Goal: Check status

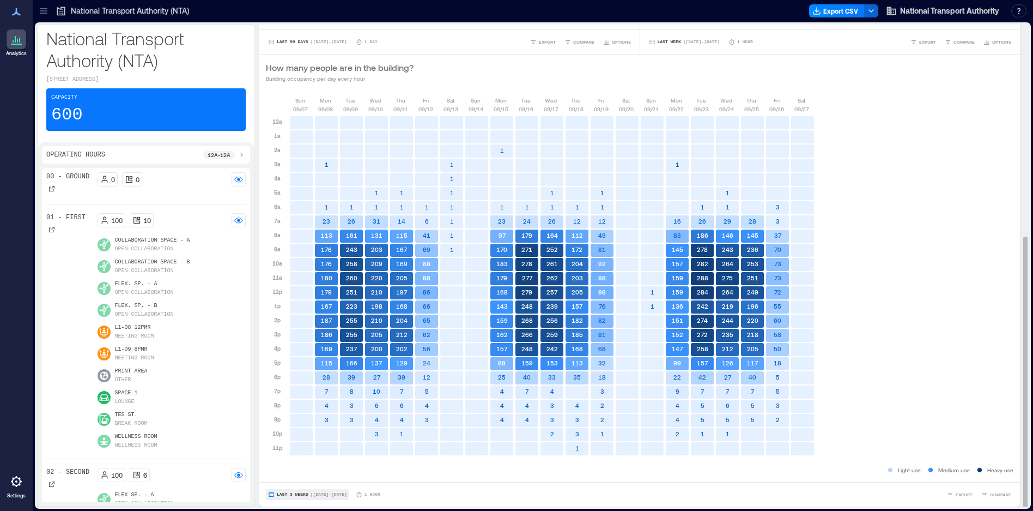
click at [293, 494] on span "Last 3 Weeks" at bounding box center [293, 494] width 32 height 0
click at [300, 432] on span "Last 7 Days" at bounding box center [293, 432] width 35 height 8
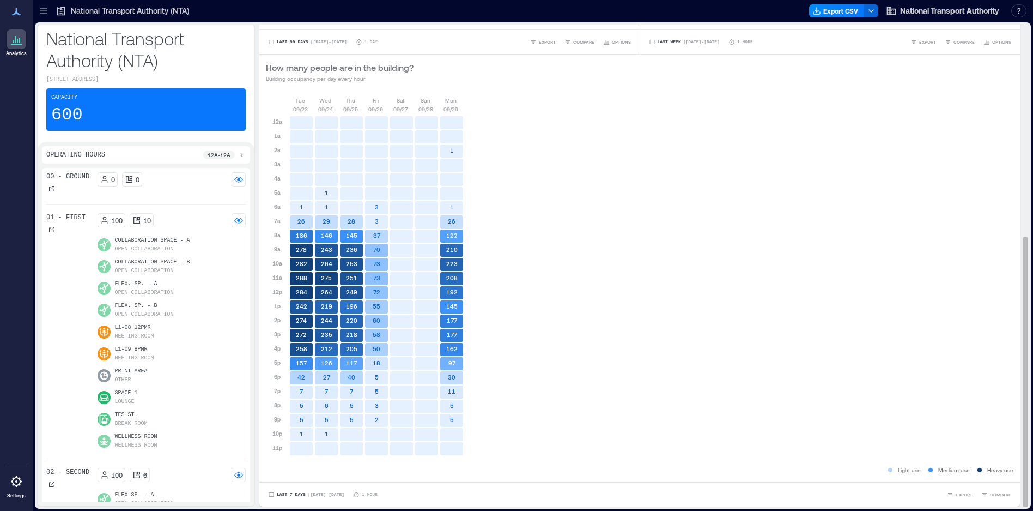
scroll to position [1, 0]
click at [272, 491] on icon "button" at bounding box center [271, 493] width 5 height 4
click at [637, 390] on div "[DATE] [DATE] [DATE] [DATE] [DATE] [DATE] [DATE] 12a 1a 2a 3a 4a 5a 6a 7a 8a 9a…" at bounding box center [640, 279] width 748 height 368
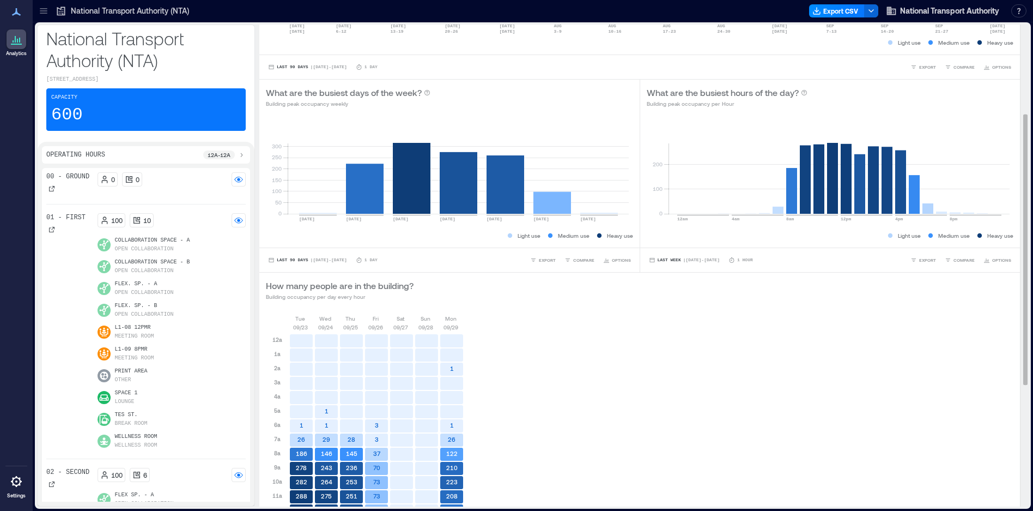
scroll to position [0, 0]
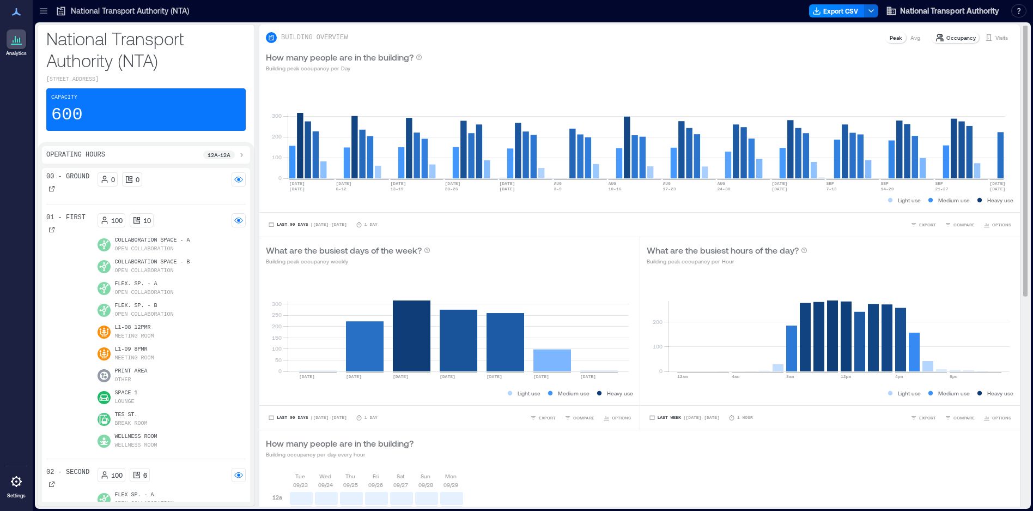
click at [910, 38] on p "Avg" at bounding box center [915, 37] width 10 height 9
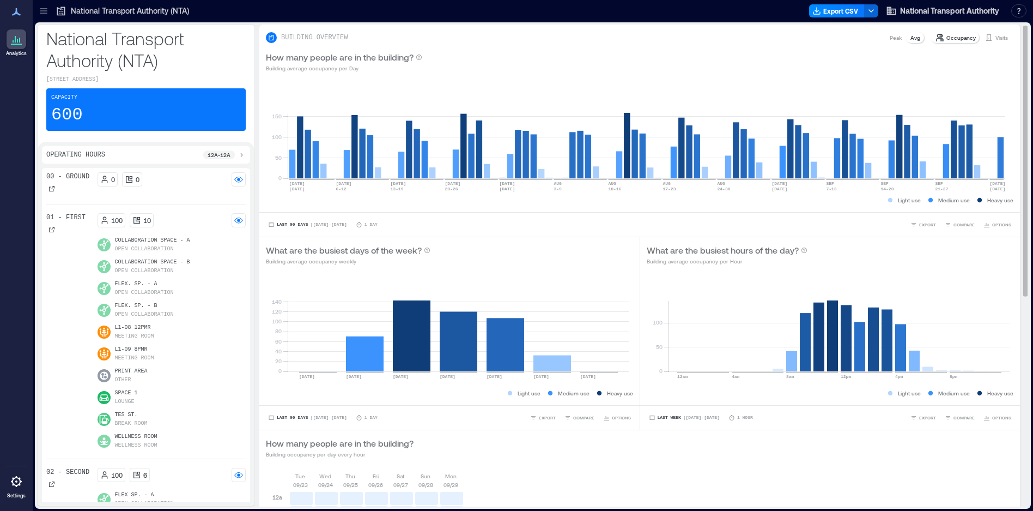
click at [890, 37] on p "Peak" at bounding box center [896, 37] width 12 height 9
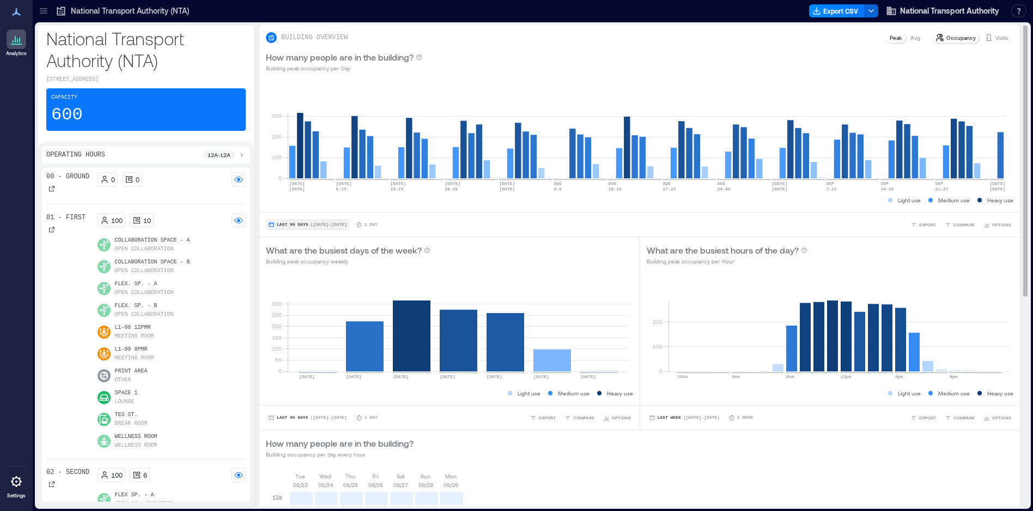
click at [285, 221] on button "Last 90 Days | [DATE] - [DATE]" at bounding box center [307, 224] width 83 height 11
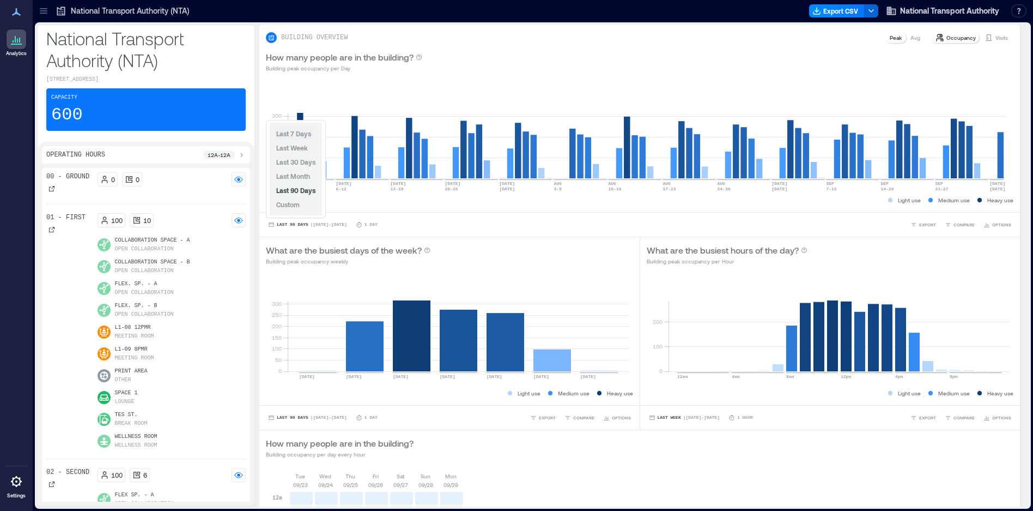
click at [290, 133] on span "Last 7 Days" at bounding box center [293, 134] width 35 height 8
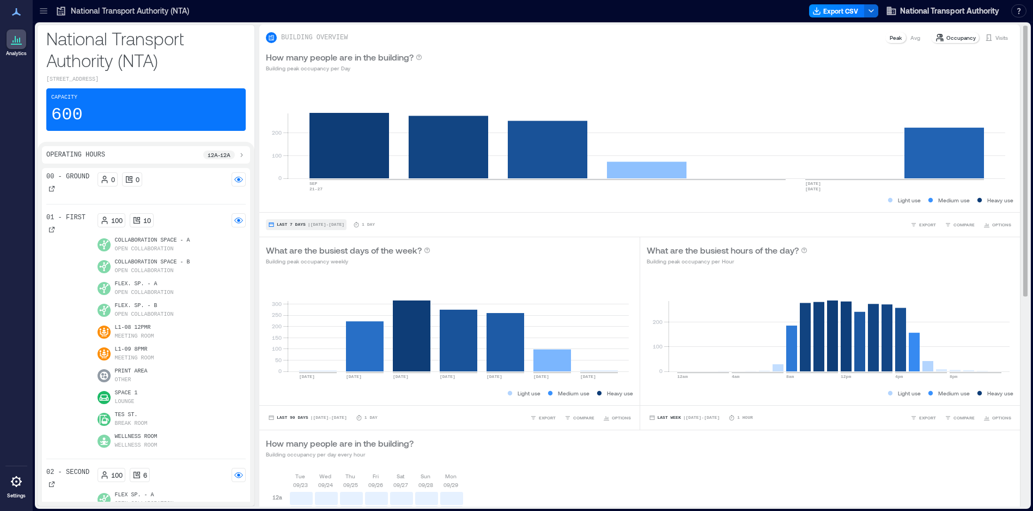
click at [276, 223] on button "Last 7 Days | [DATE] - [DATE]" at bounding box center [306, 224] width 81 height 11
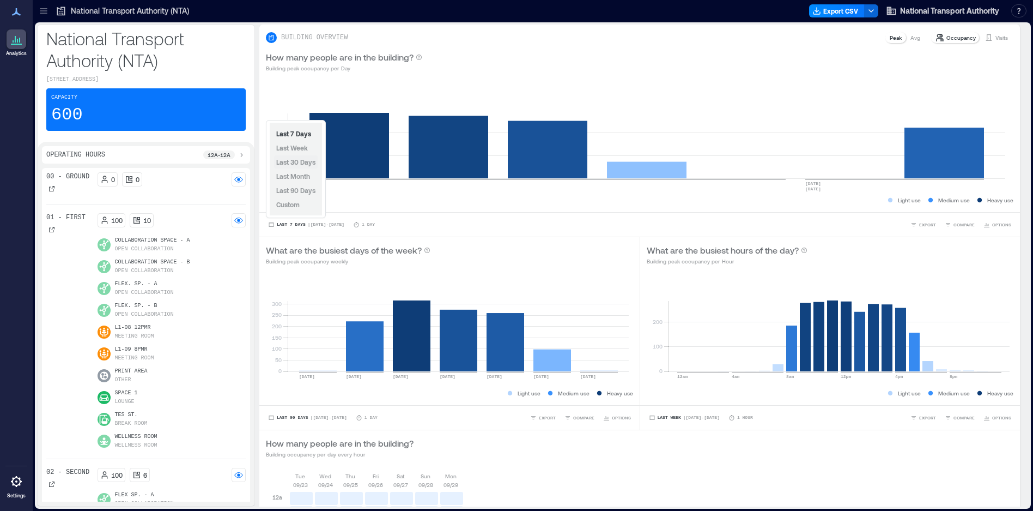
click at [286, 160] on span "Last 30 Days" at bounding box center [295, 162] width 39 height 8
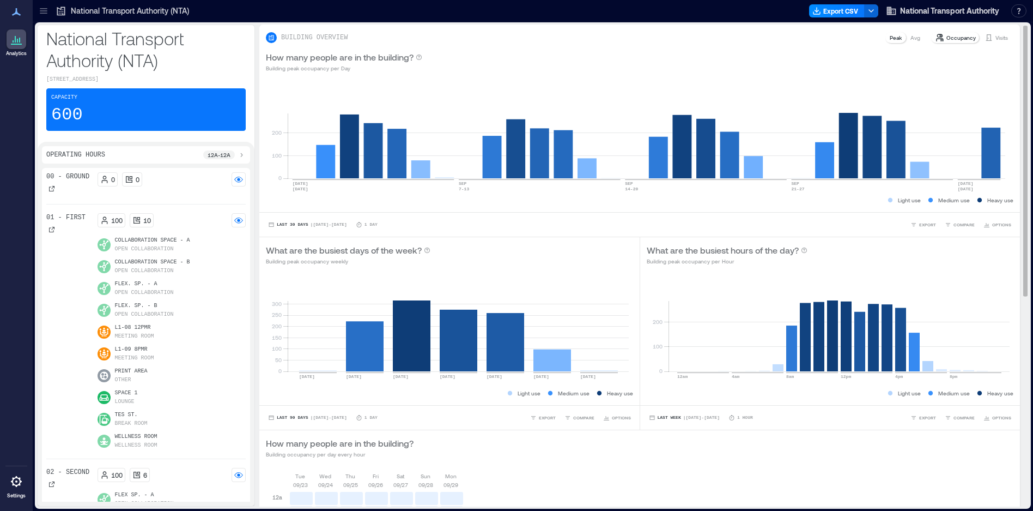
click at [959, 38] on p "Occupancy" at bounding box center [960, 37] width 29 height 9
click at [959, 36] on p "Occupancy" at bounding box center [960, 37] width 29 height 9
click at [869, 11] on polyline "button" at bounding box center [871, 11] width 4 height 2
click at [907, 66] on div "How many people are in the building? Building peak occupancy per Day" at bounding box center [640, 62] width 748 height 22
click at [957, 12] on span "National Transport Authority" at bounding box center [949, 10] width 99 height 11
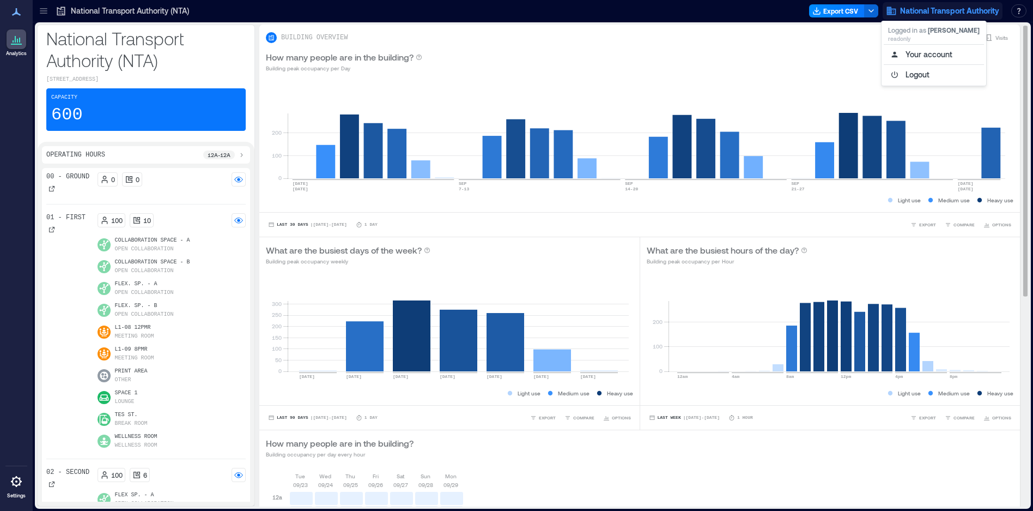
click at [812, 65] on div "How many people are in the building? Building peak occupancy per Day" at bounding box center [640, 62] width 748 height 22
click at [954, 40] on p "Occupancy" at bounding box center [960, 37] width 29 height 9
click at [890, 38] on p "Peak" at bounding box center [896, 37] width 12 height 9
